Goal: Information Seeking & Learning: Learn about a topic

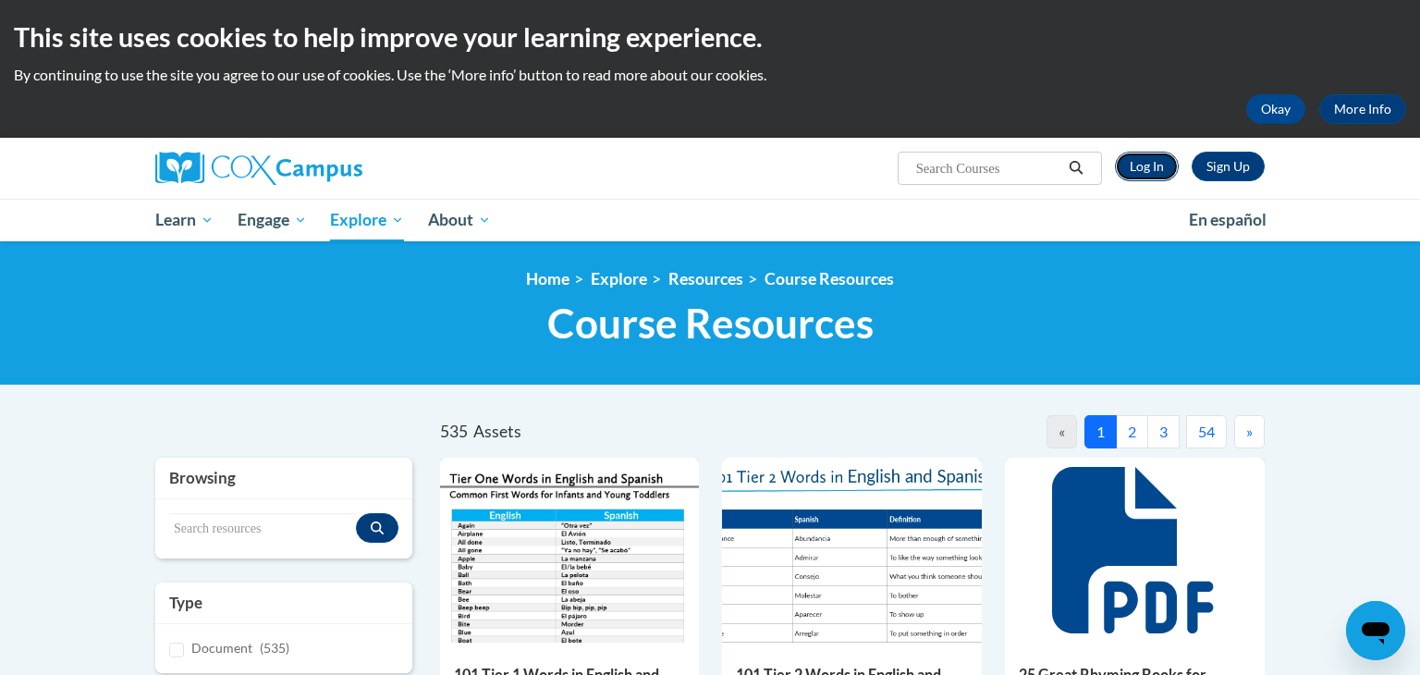
click at [1165, 165] on link "Log In" at bounding box center [1147, 167] width 64 height 30
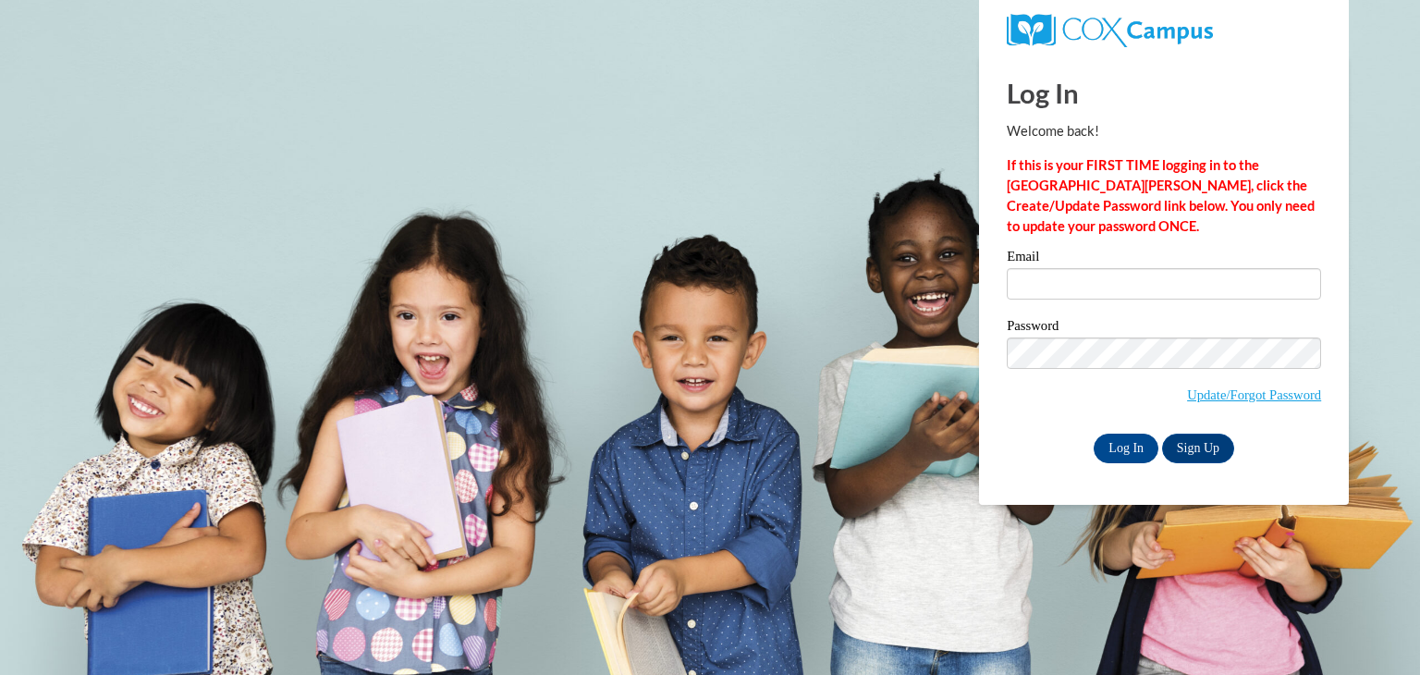
drag, startPoint x: 1092, startPoint y: 303, endPoint x: 1077, endPoint y: 285, distance: 23.7
click at [1092, 302] on div "Email" at bounding box center [1164, 282] width 314 height 64
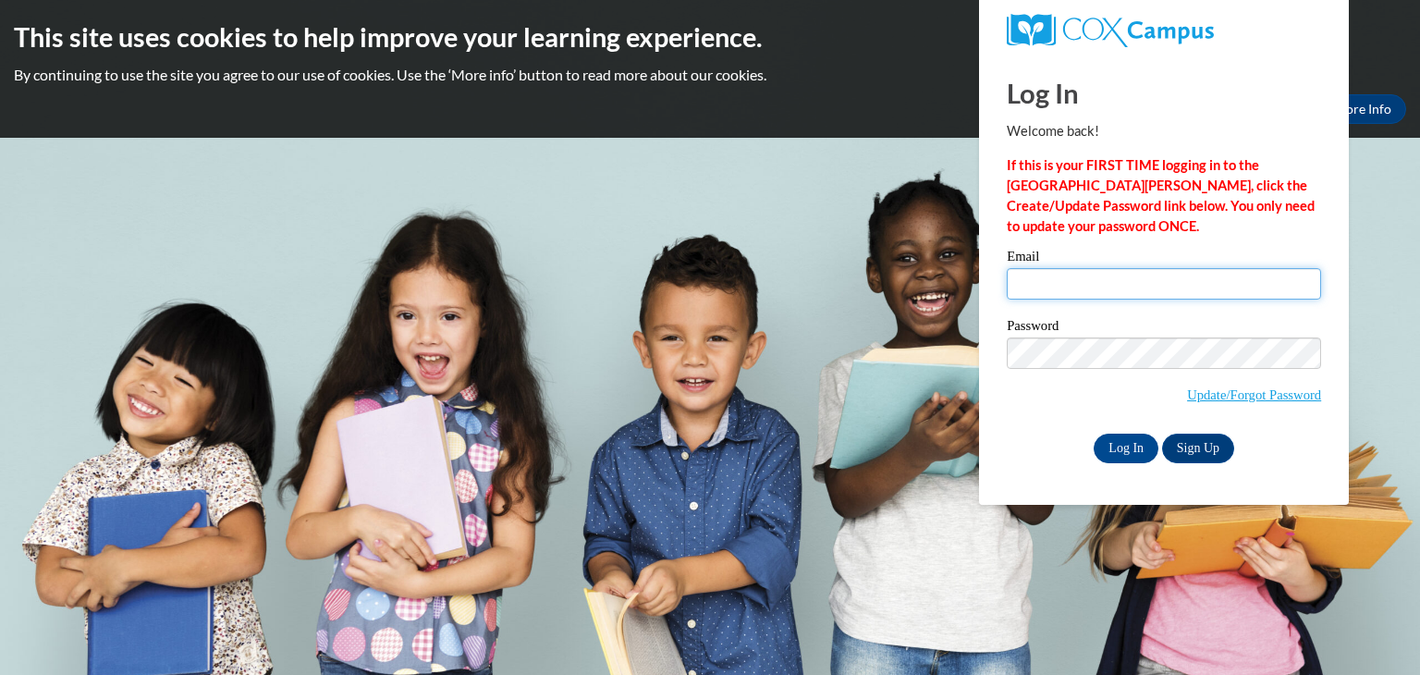
type input "KIM.COLLIGNON@DAVIESS.KYSCHOOLS.US"
click at [1077, 284] on input "KIM.COLLIGNON@DAVIESS.KYSCHOOLS.US" at bounding box center [1164, 283] width 314 height 31
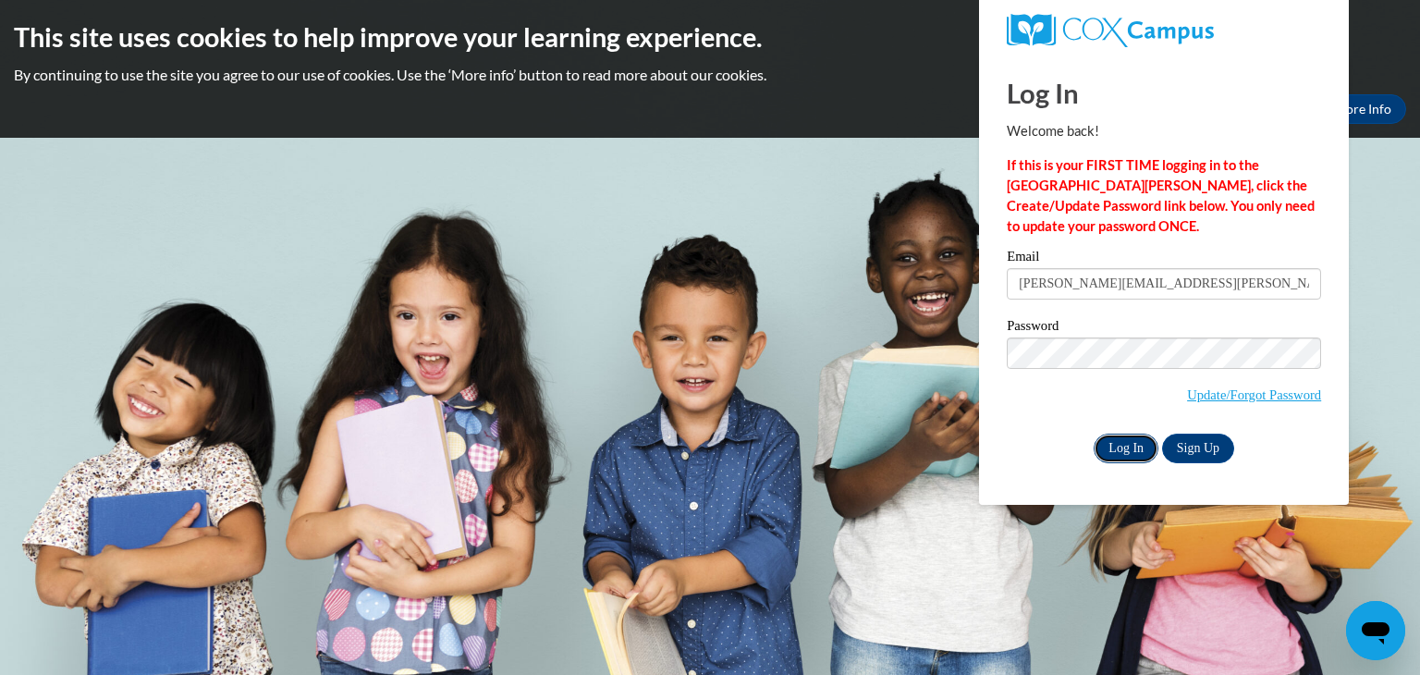
click at [1128, 450] on input "Log In" at bounding box center [1126, 449] width 65 height 30
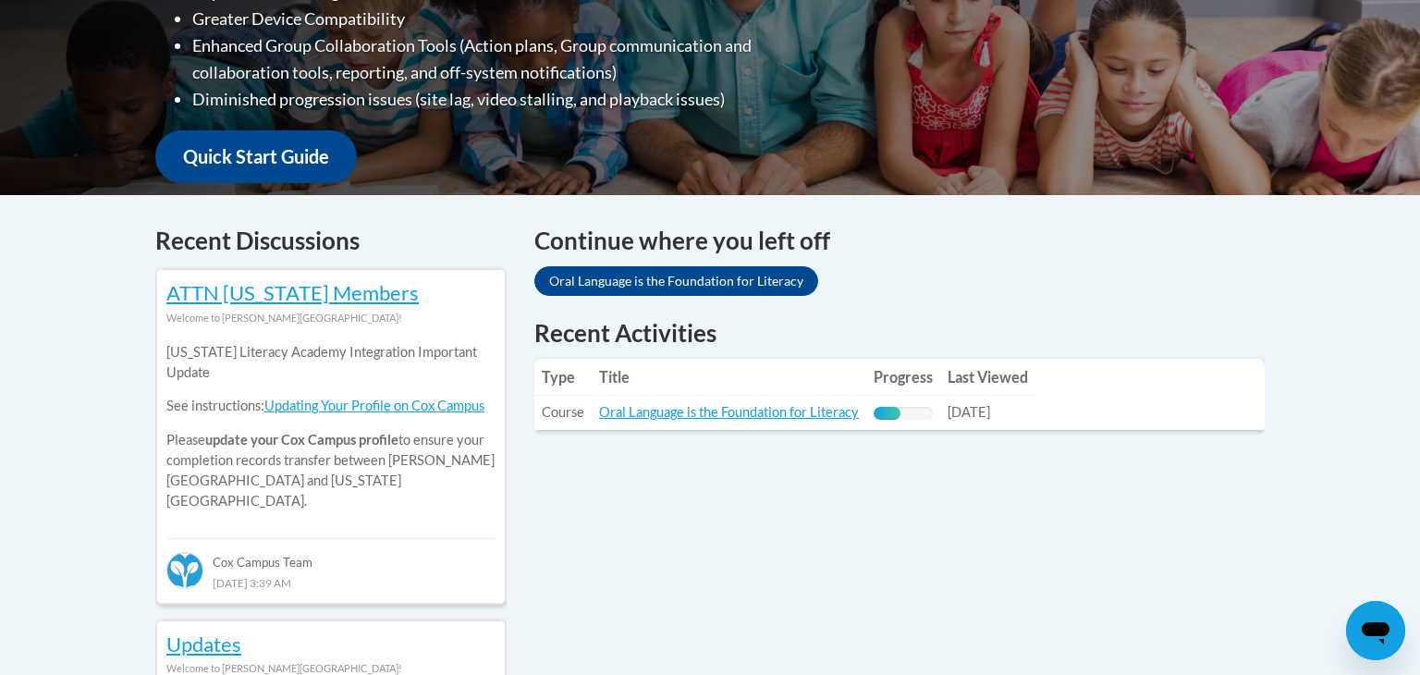
scroll to position [656, 0]
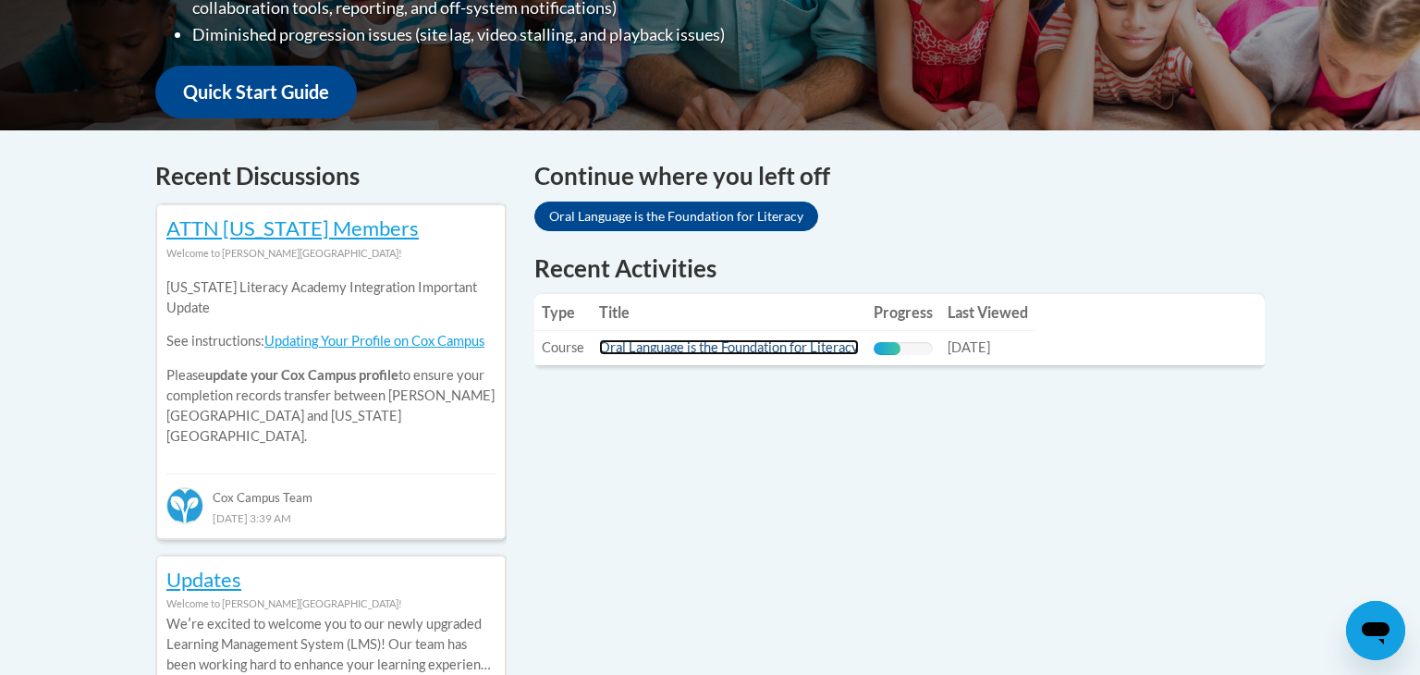
click at [640, 352] on link "Oral Language is the Foundation for Literacy" at bounding box center [729, 347] width 260 height 16
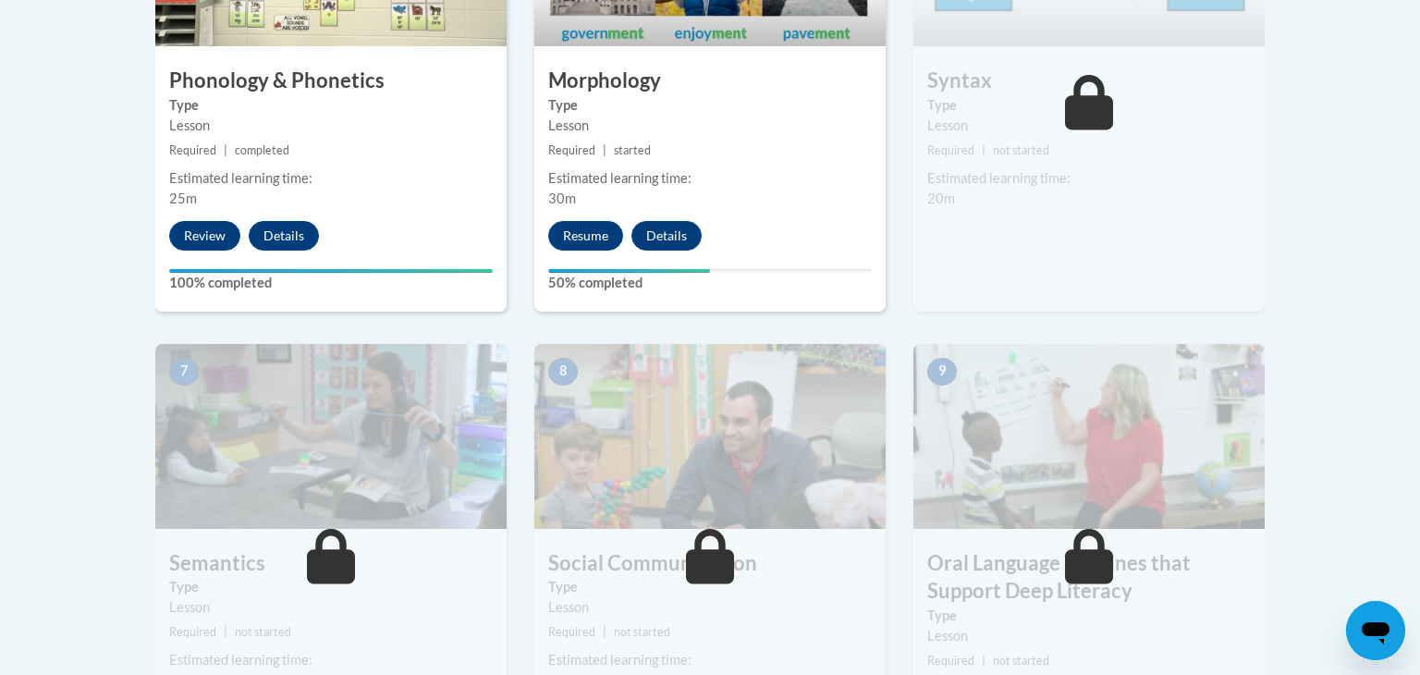
scroll to position [1298, 0]
click at [586, 238] on button "Resume" at bounding box center [585, 236] width 75 height 30
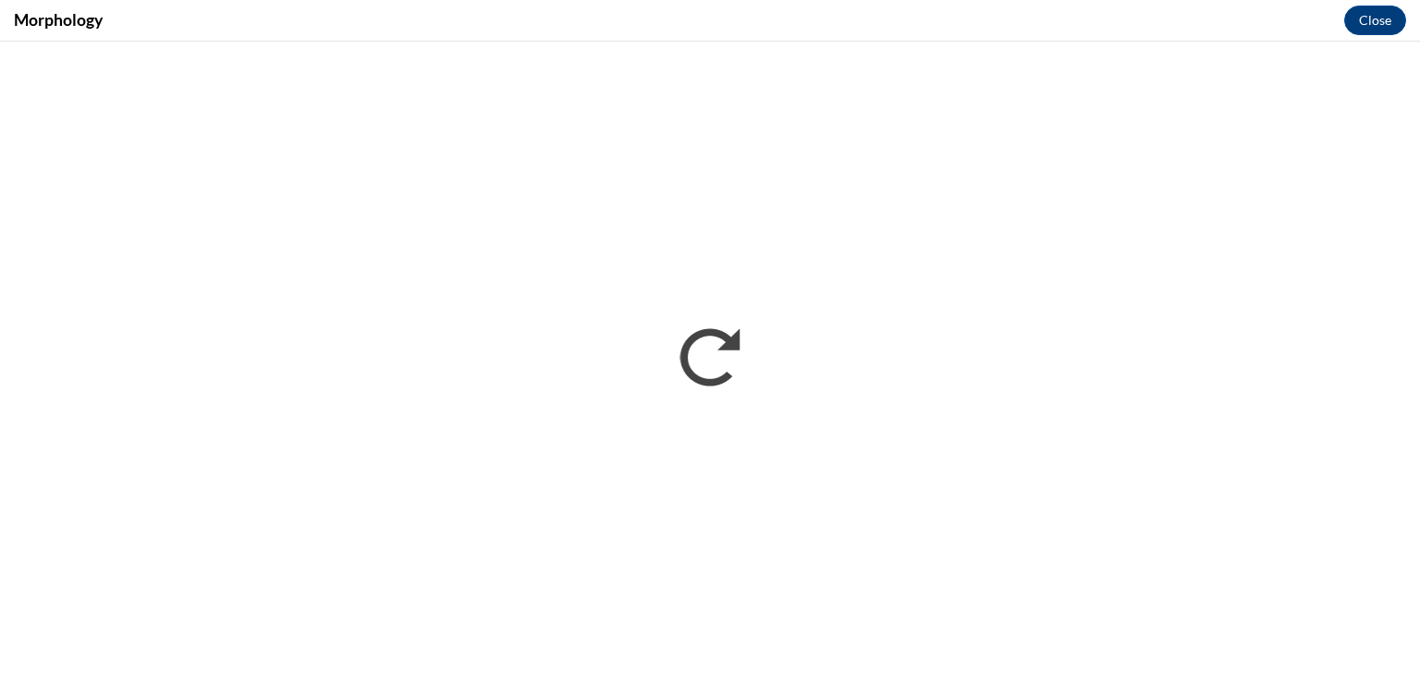
scroll to position [0, 0]
